Goal: Information Seeking & Learning: Learn about a topic

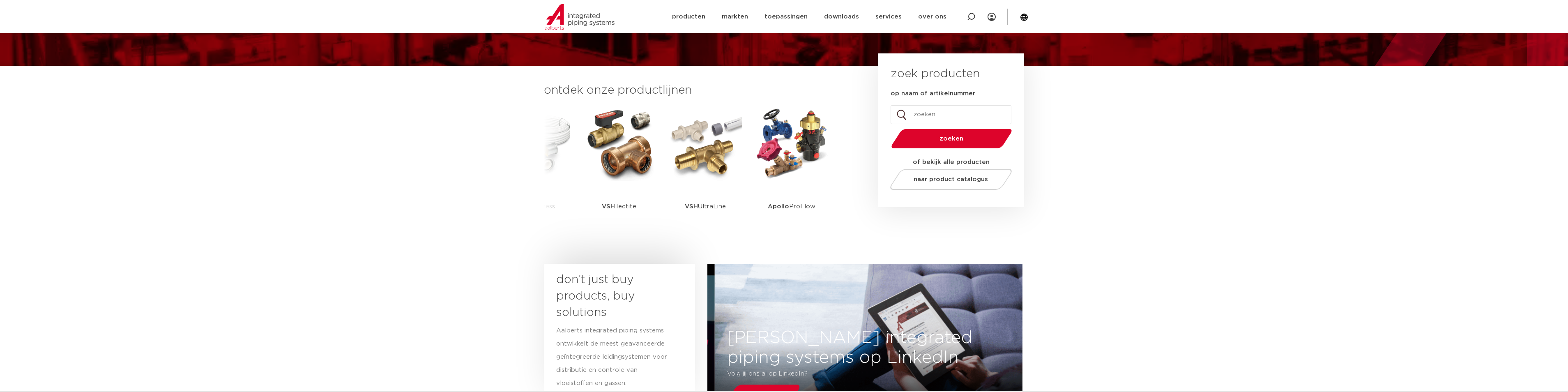
click at [915, 115] on input "op naam of artikelnummer" at bounding box center [951, 114] width 121 height 19
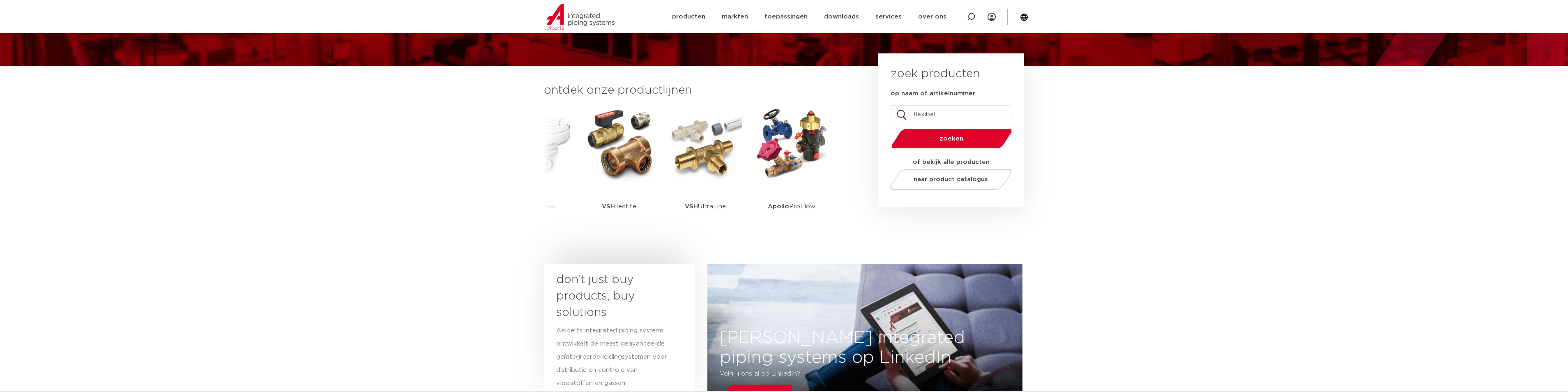
type input "flexibel"
click at [887, 128] on button "zoeken" at bounding box center [951, 139] width 127 height 21
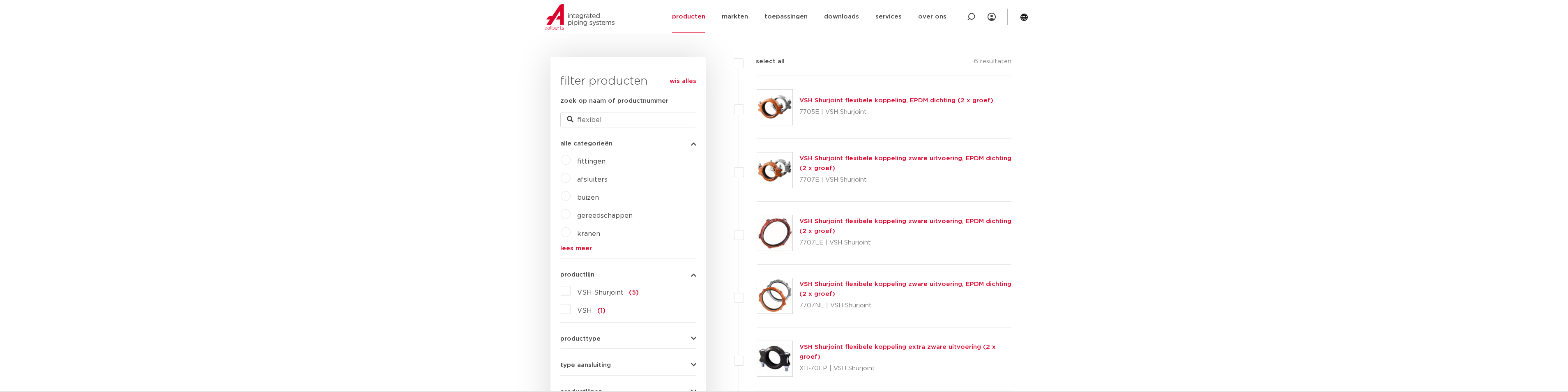
scroll to position [142, 0]
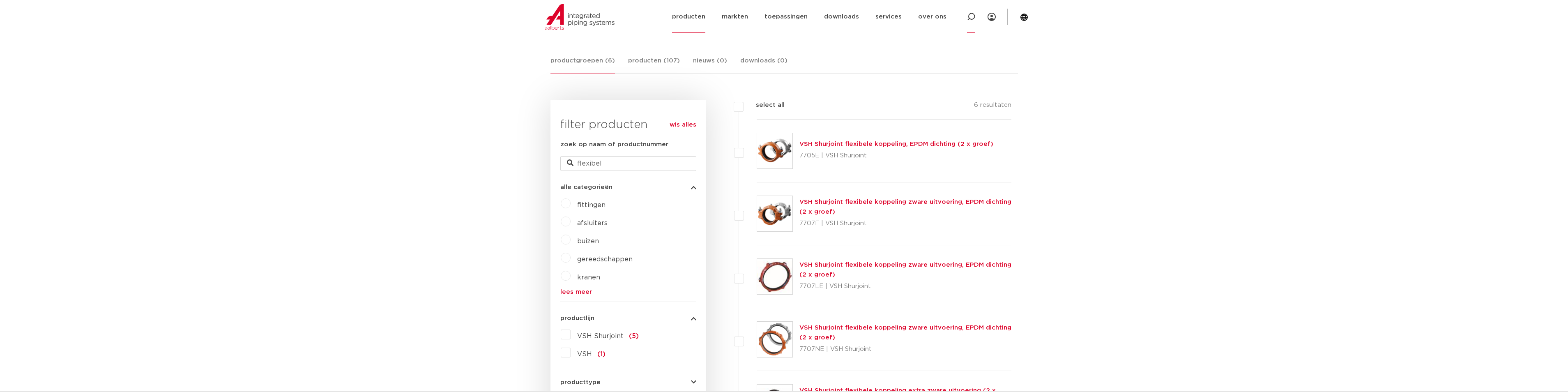
click at [968, 16] on icon at bounding box center [971, 16] width 8 height 8
type input "Hose"
click button "Zoeken" at bounding box center [0, 0] width 0 height 0
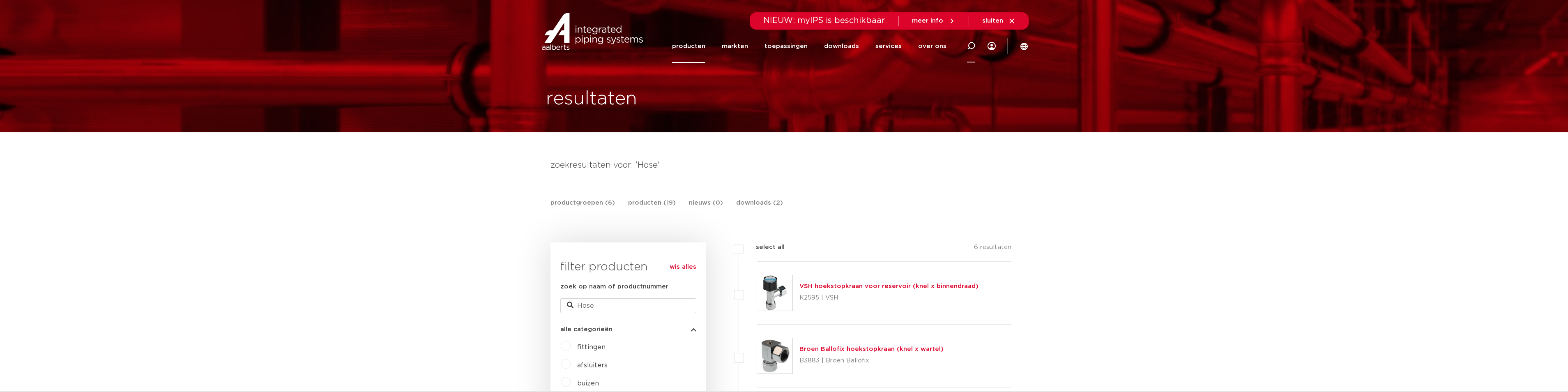
click at [978, 47] on div at bounding box center [971, 46] width 33 height 33
type input "Flexibel hose"
click button "Zoeken" at bounding box center [0, 0] width 0 height 0
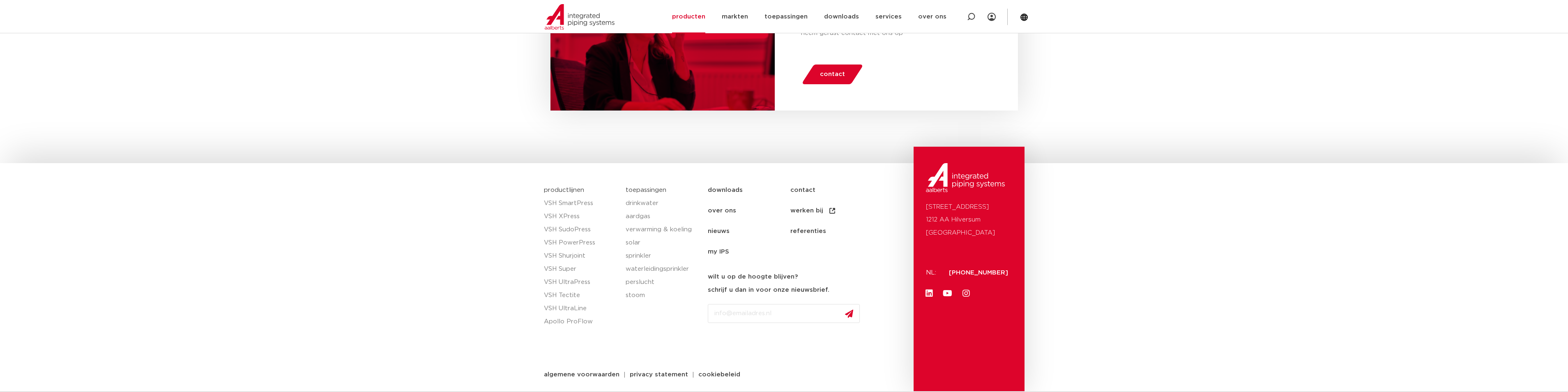
scroll to position [551, 0]
click at [635, 256] on link "sprinkler" at bounding box center [662, 256] width 74 height 13
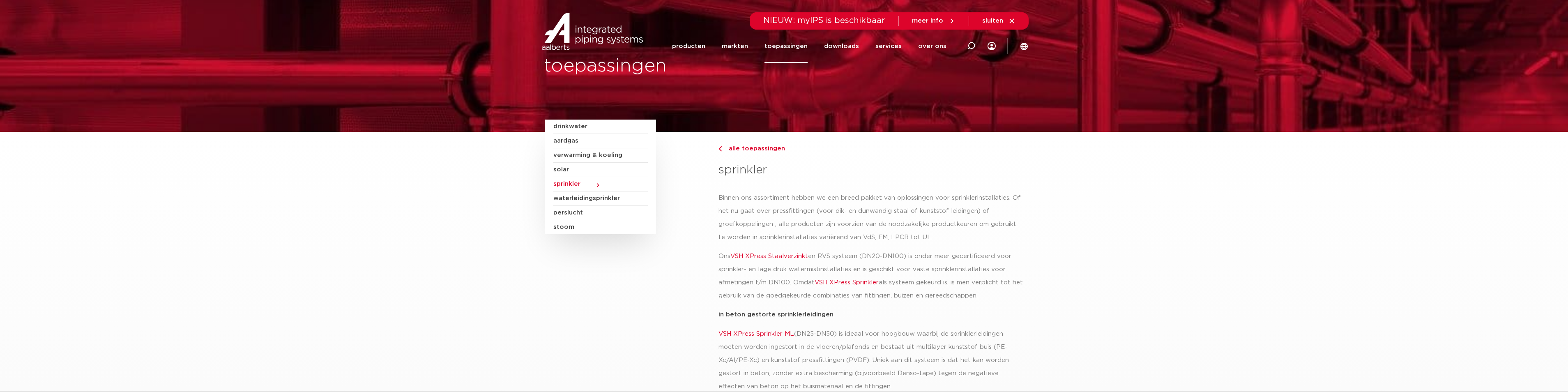
click at [573, 184] on span "sprinkler" at bounding box center [600, 184] width 94 height 15
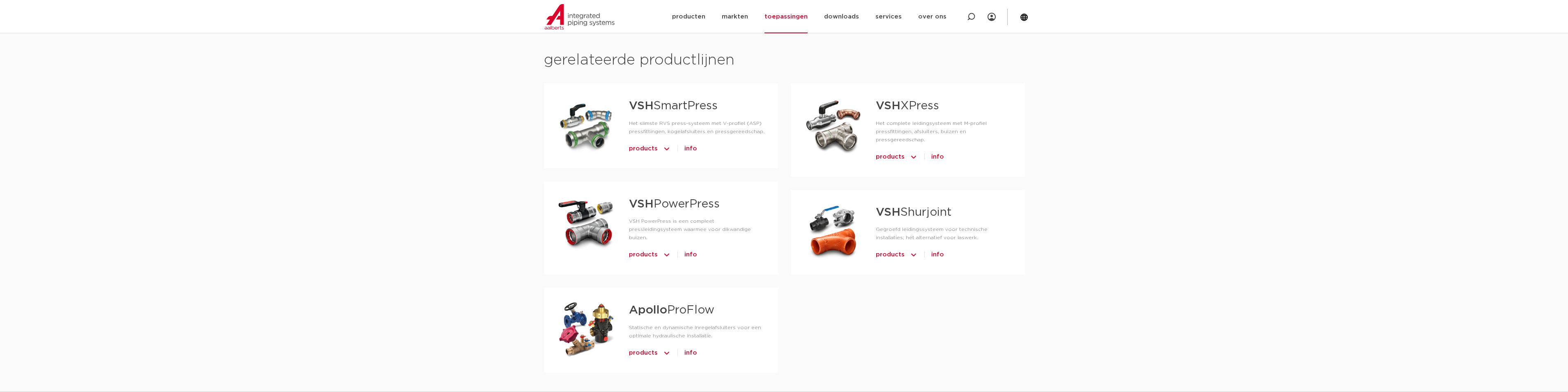
scroll to position [493, 0]
click at [866, 127] on div "VSH XPress Het complete leidingsysteem met M-profiel pressfittingen, afsluiters…" at bounding box center [937, 129] width 149 height 67
click at [891, 150] on span "products" at bounding box center [890, 156] width 29 height 13
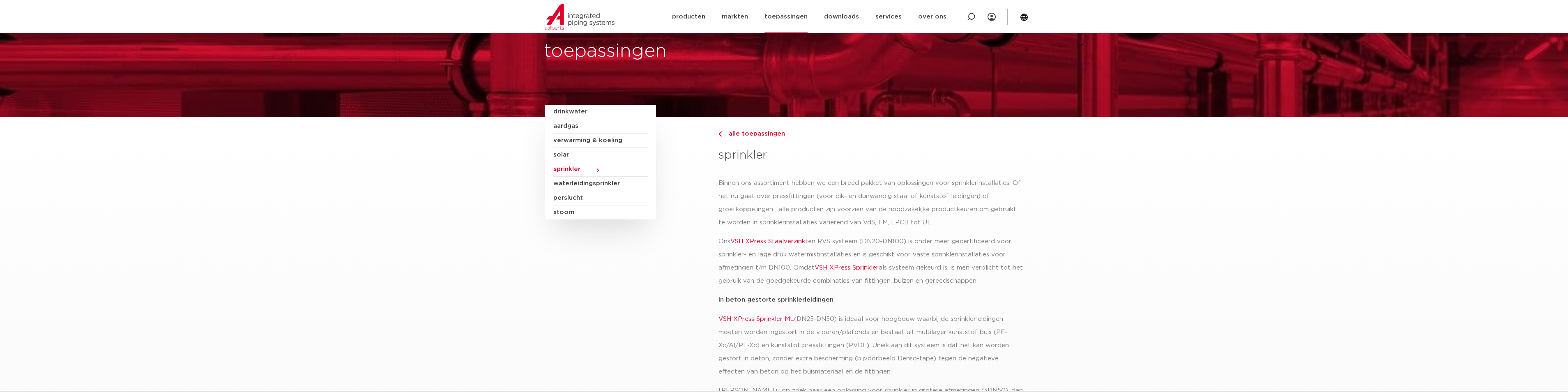
scroll to position [0, 0]
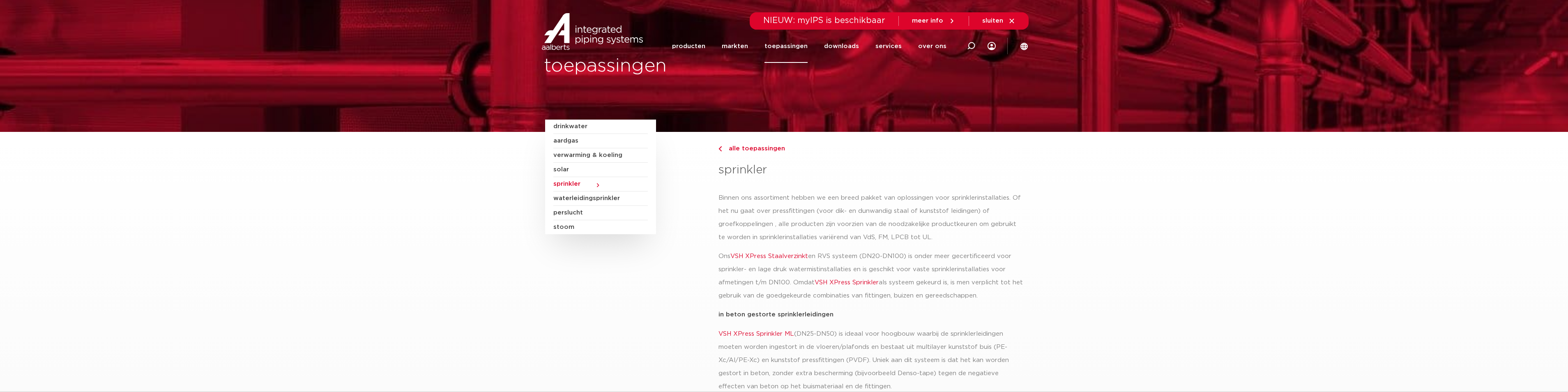
click at [794, 49] on link "toepassingen" at bounding box center [786, 46] width 43 height 33
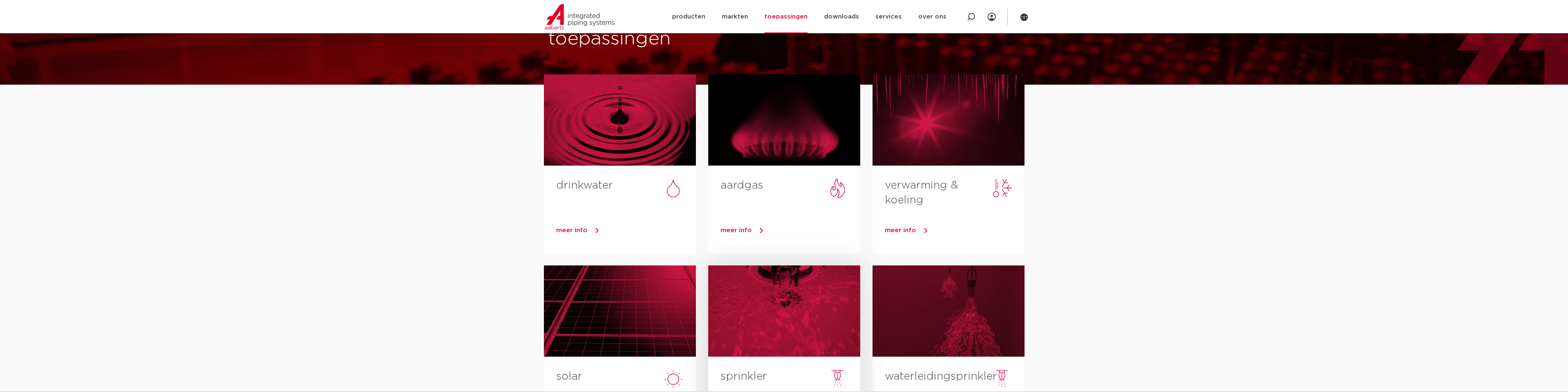
scroll to position [164, 0]
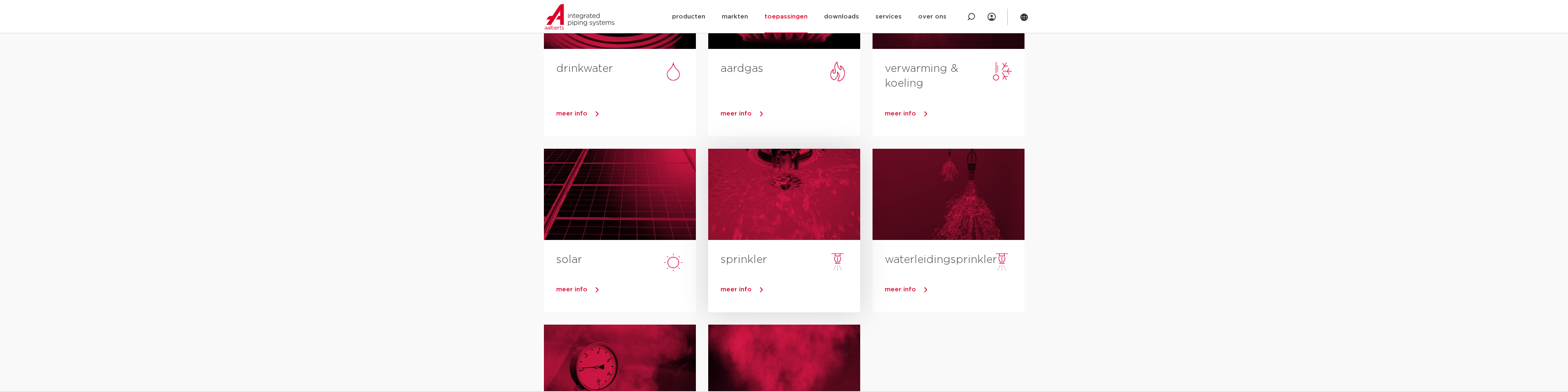
click at [762, 208] on div at bounding box center [784, 194] width 152 height 91
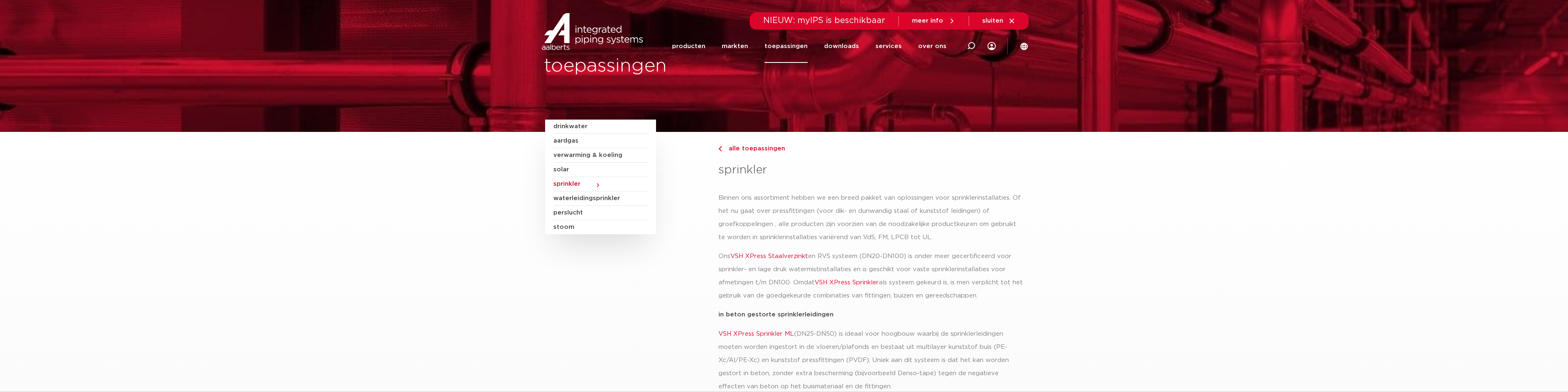
click at [572, 180] on span "sprinkler" at bounding box center [600, 184] width 94 height 15
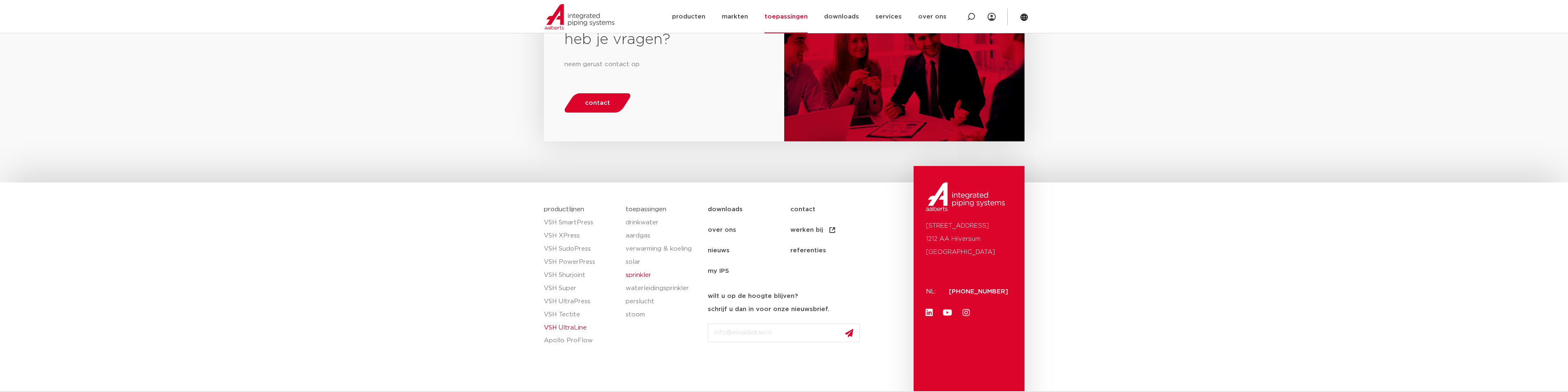
scroll to position [956, 0]
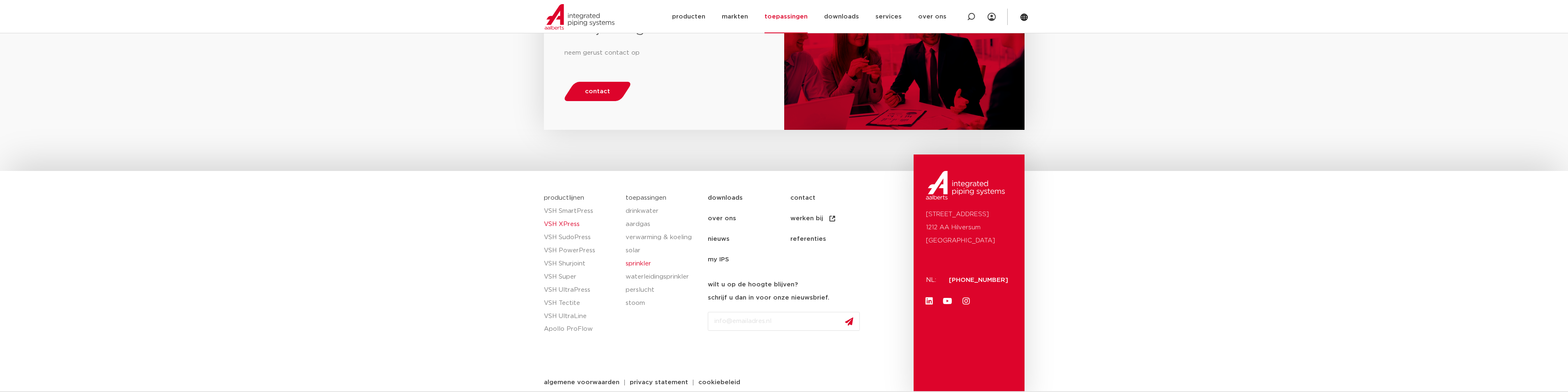
click at [572, 218] on link "VSH XPress" at bounding box center [581, 225] width 74 height 13
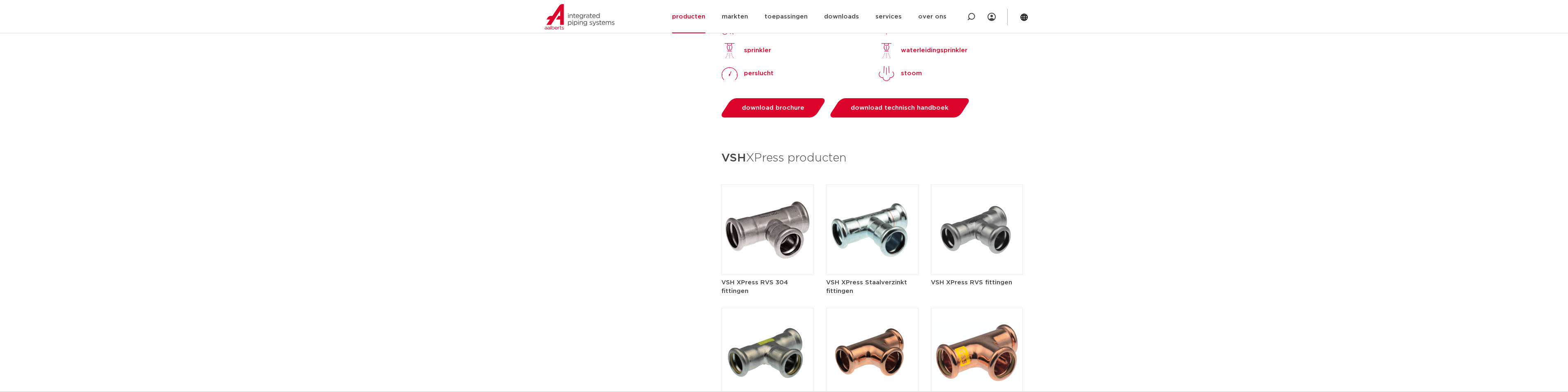
scroll to position [863, 0]
click at [992, 225] on img at bounding box center [977, 230] width 93 height 90
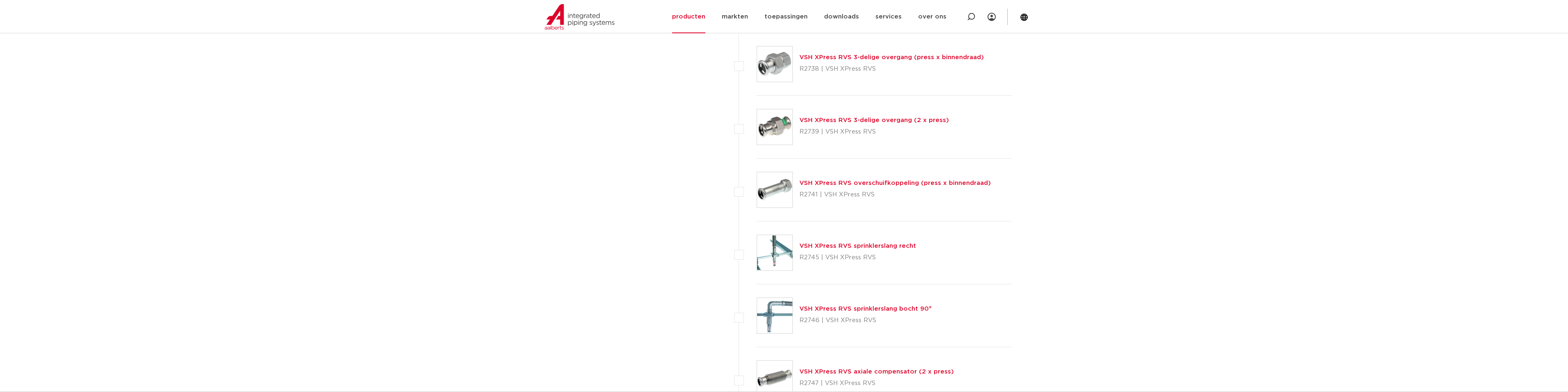
scroll to position [1989, 0]
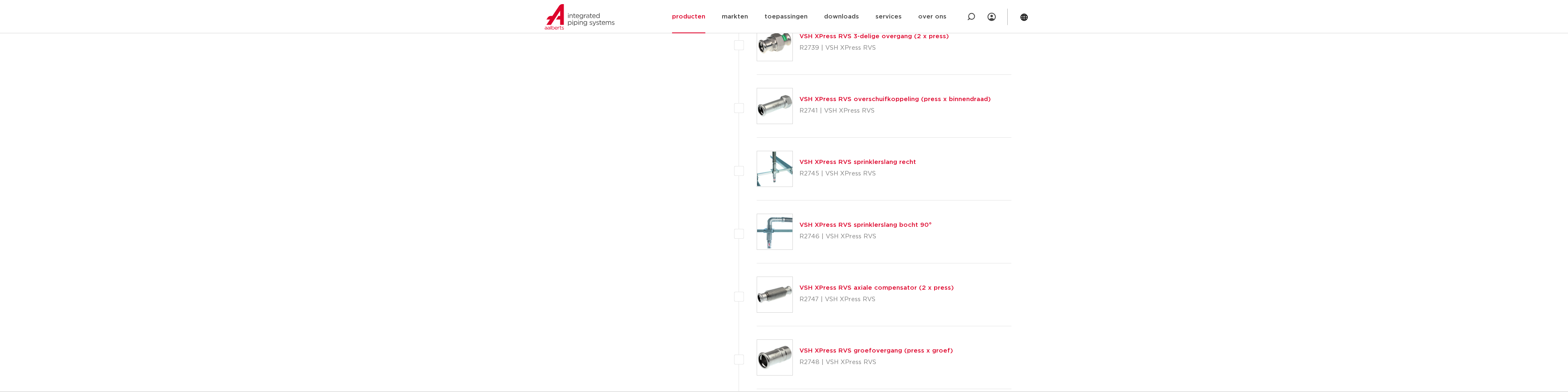
click at [825, 163] on link "VSH XPress RVS sprinklerslang recht" at bounding box center [858, 162] width 117 height 6
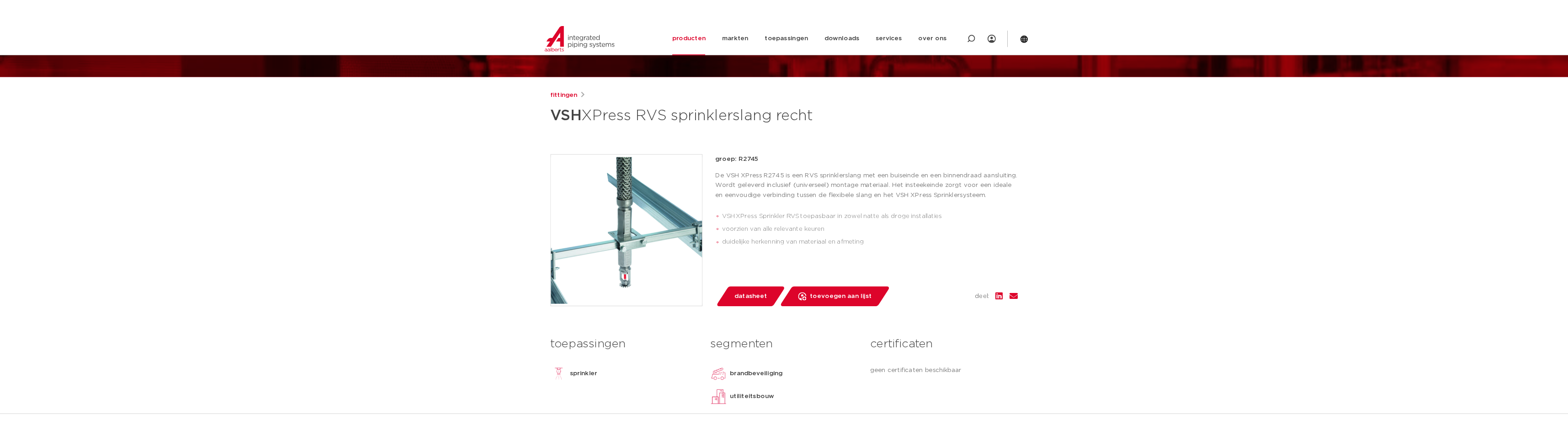
scroll to position [183, 0]
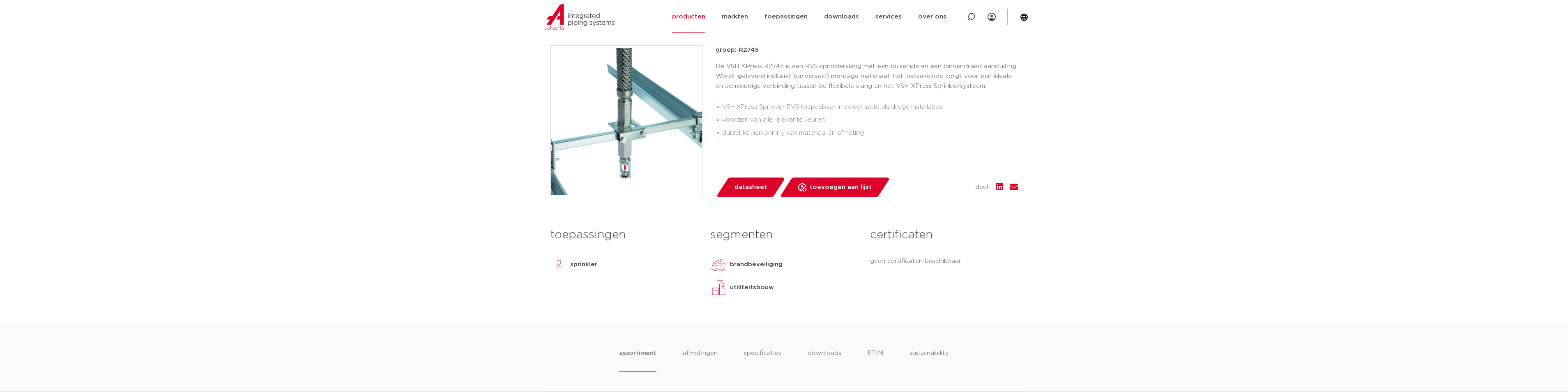
click at [751, 189] on span "datasheet" at bounding box center [751, 187] width 32 height 13
